Goal: Find specific page/section: Find specific page/section

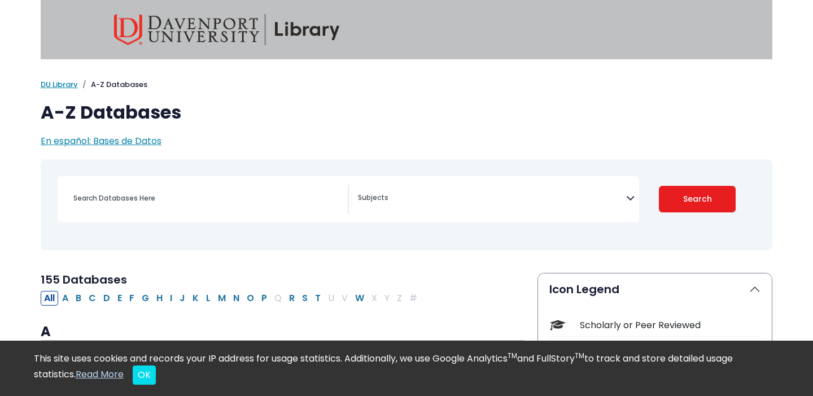
scroll to position [5, 0]
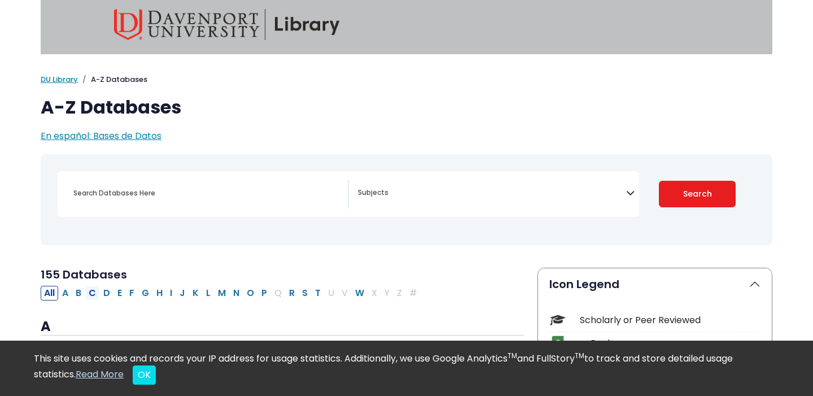
click at [92, 292] on button "C" at bounding box center [92, 293] width 14 height 15
select select "Database Subject Filter"
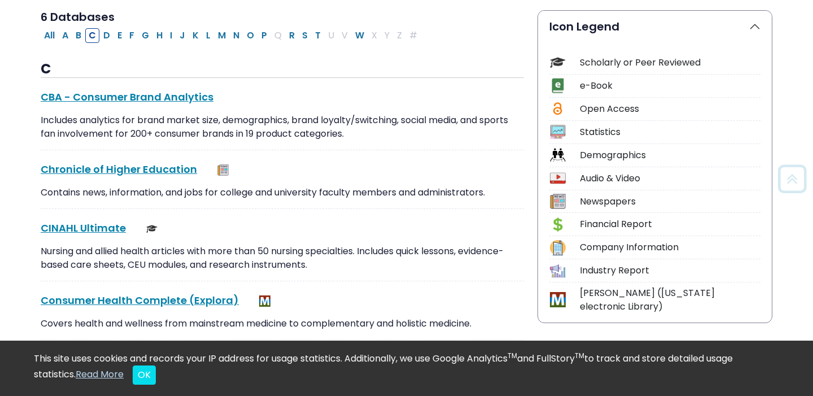
scroll to position [262, 0]
click at [101, 230] on link "CINAHL Ultimate This link opens in a new window" at bounding box center [83, 228] width 85 height 14
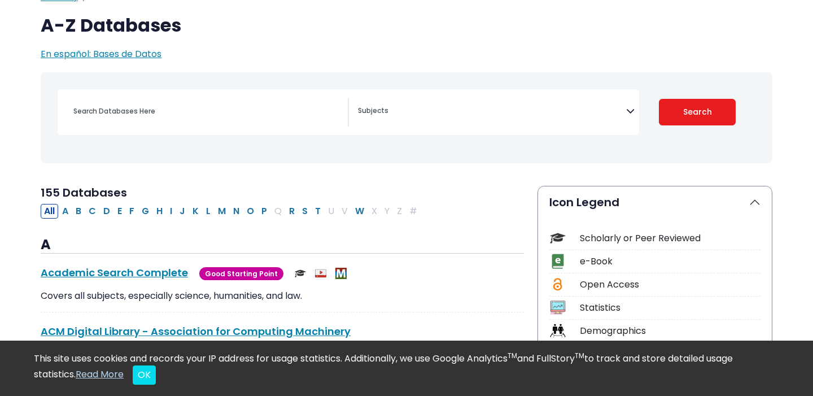
scroll to position [90, 0]
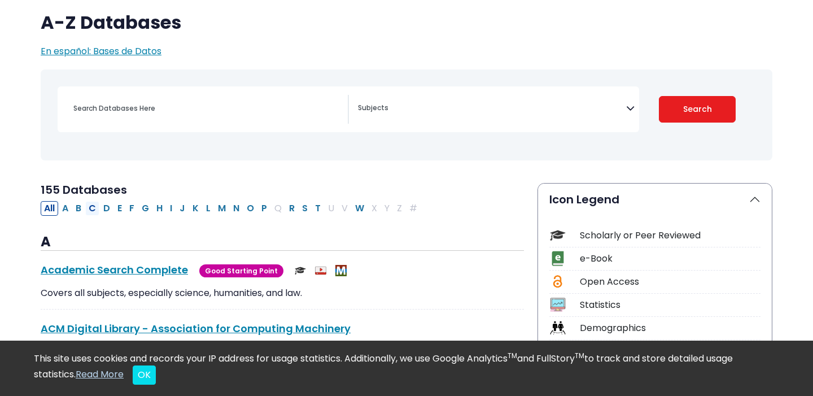
click at [95, 211] on button "C" at bounding box center [92, 208] width 14 height 15
select select "Database Subject Filter"
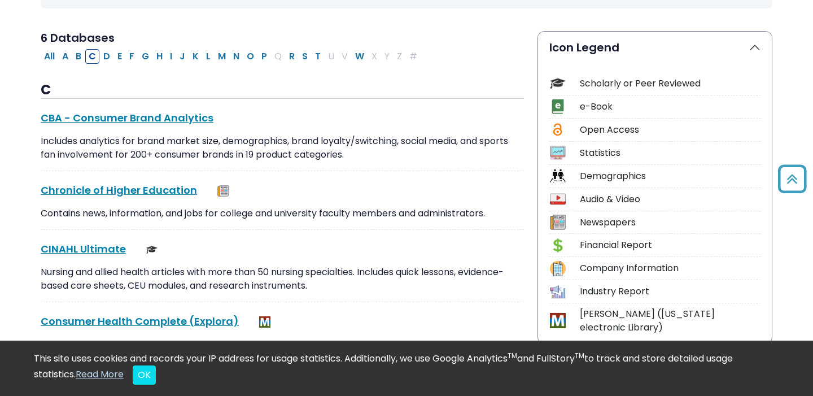
scroll to position [254, 0]
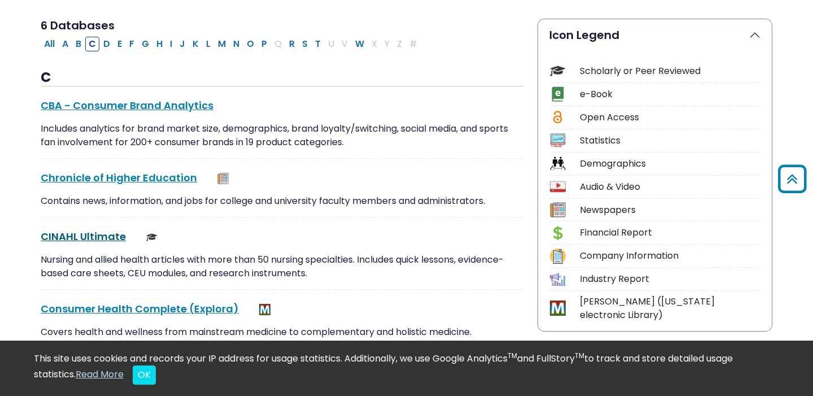
click at [91, 238] on link "CINAHL Ultimate This link opens in a new window" at bounding box center [83, 236] width 85 height 14
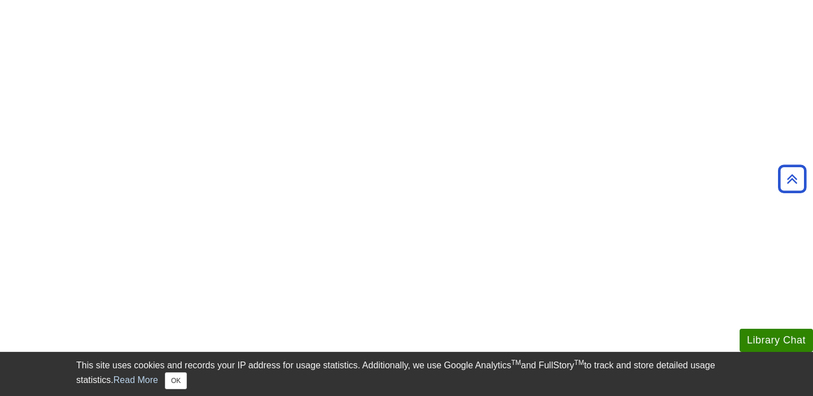
scroll to position [371, 0]
